Goal: Transaction & Acquisition: Purchase product/service

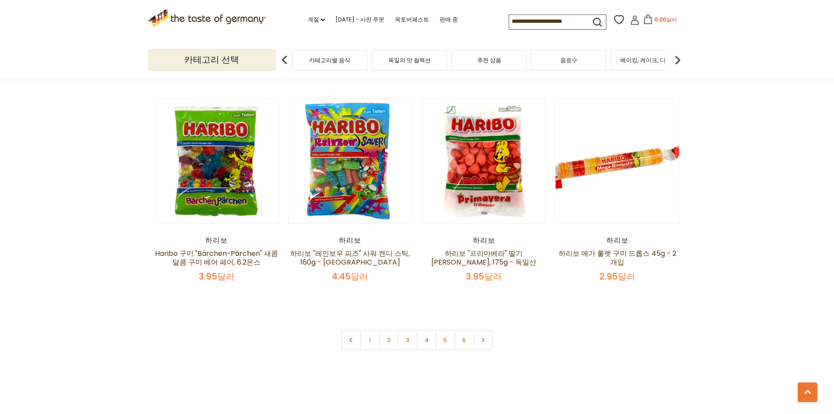
scroll to position [1708, 0]
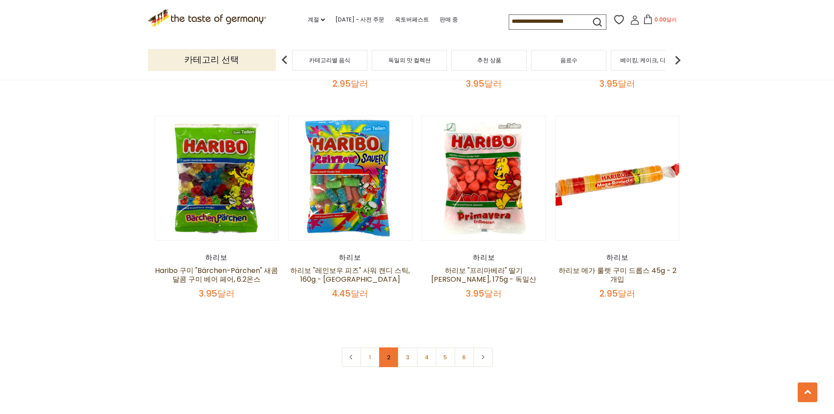
click at [386, 348] on link "2" at bounding box center [389, 357] width 20 height 20
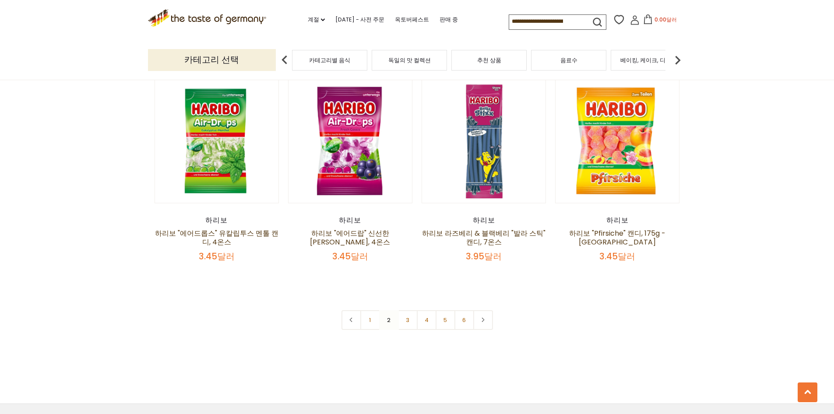
scroll to position [1779, 0]
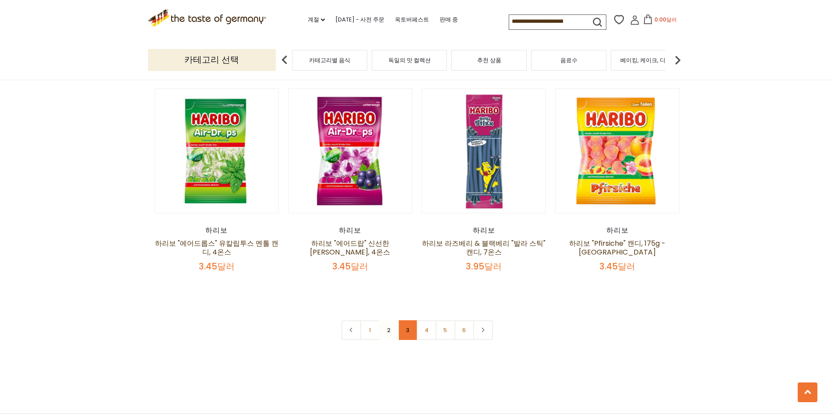
click at [405, 320] on link "3" at bounding box center [408, 330] width 20 height 20
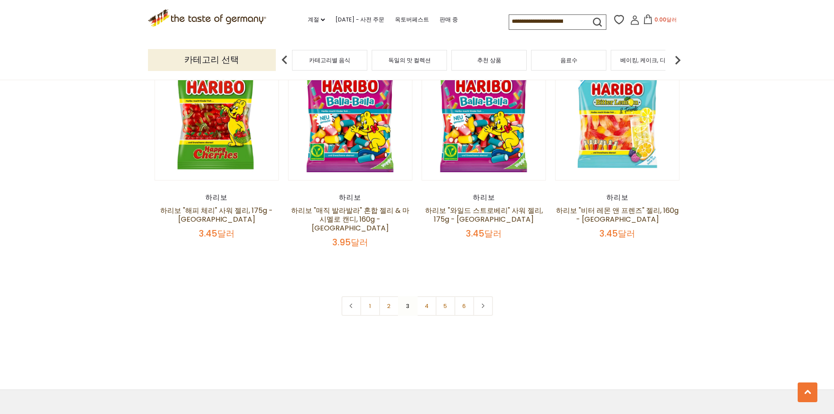
scroll to position [1735, 0]
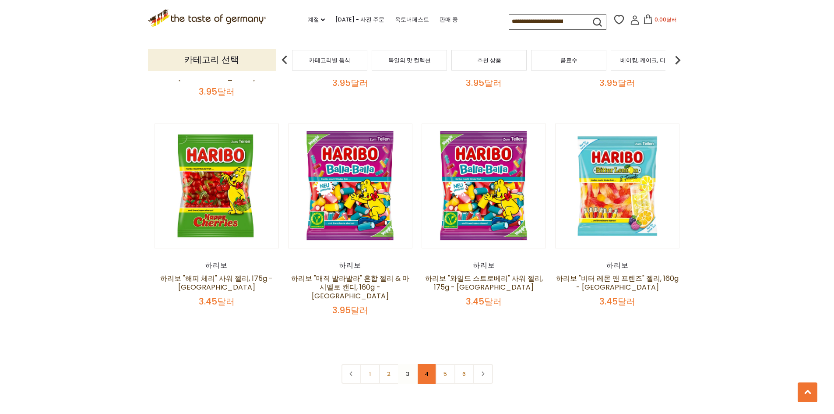
click at [434, 364] on link "4" at bounding box center [427, 374] width 20 height 20
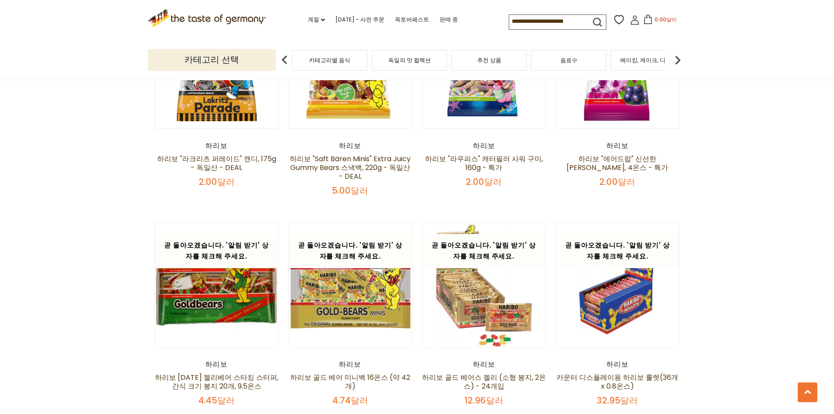
scroll to position [1034, 0]
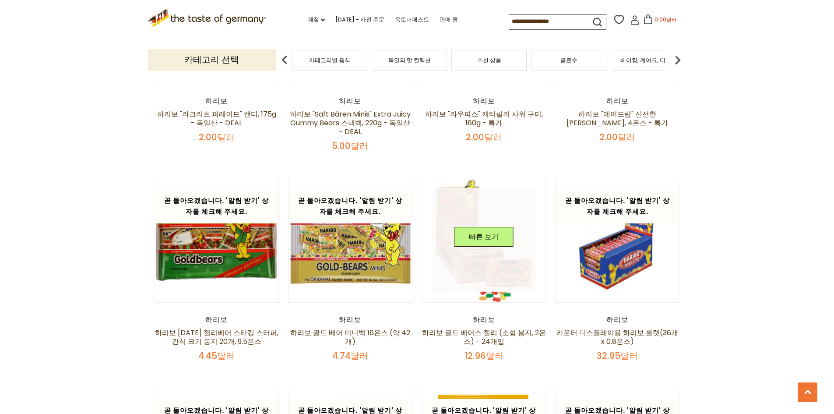
click at [499, 293] on img at bounding box center [484, 240] width 124 height 124
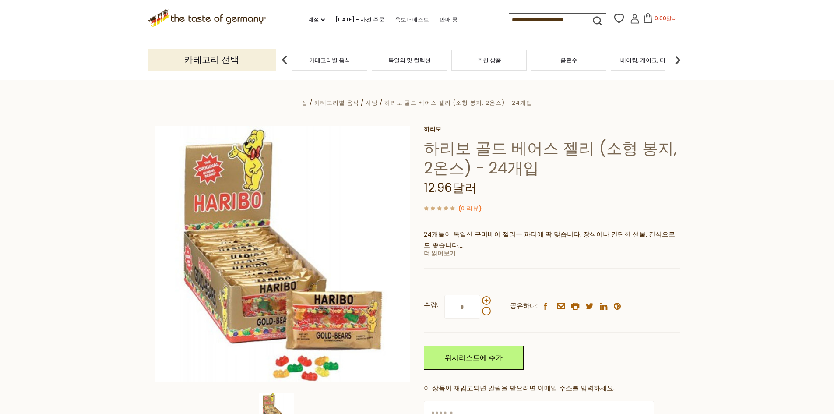
click at [440, 255] on font "더 읽어보기" at bounding box center [440, 253] width 32 height 9
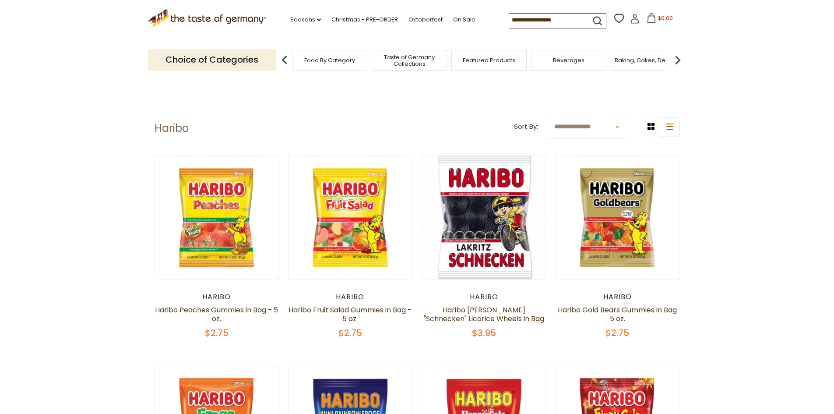
drag, startPoint x: 670, startPoint y: 9, endPoint x: 736, endPoint y: 200, distance: 202.5
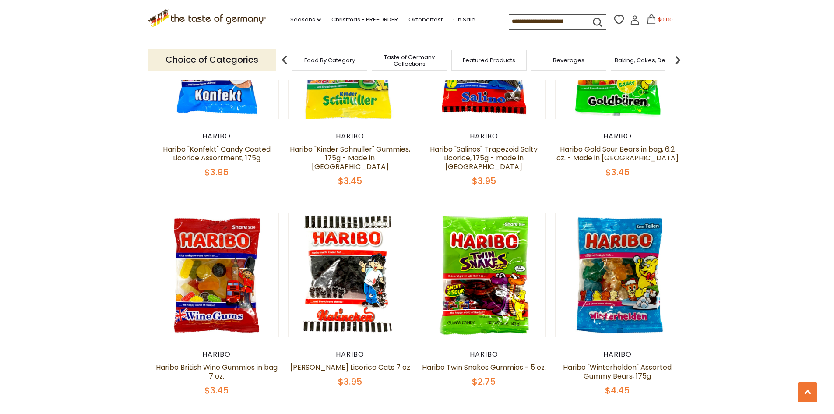
scroll to position [1314, 0]
